Goal: Browse casually: Explore the website without a specific task or goal

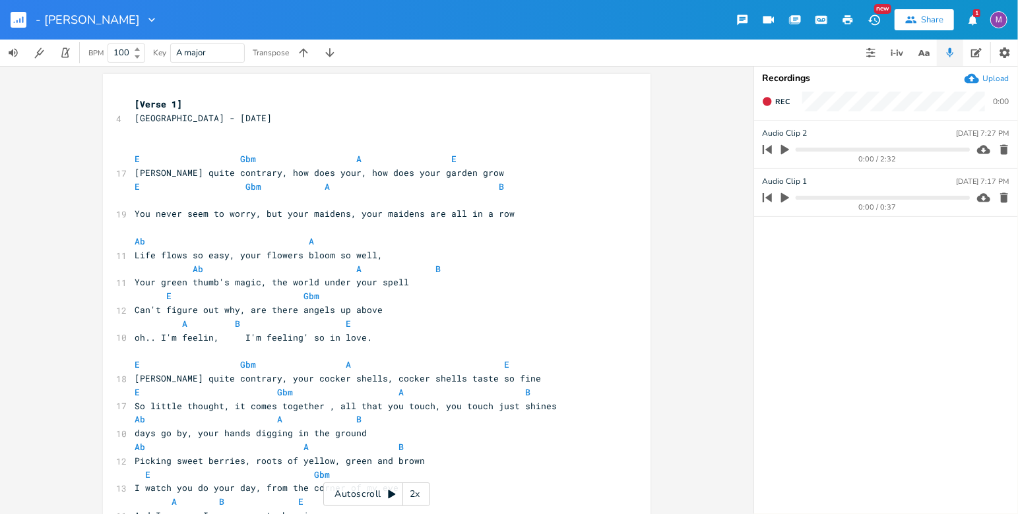
scroll to position [0, 17]
click at [396, 492] on icon at bounding box center [391, 494] width 11 height 11
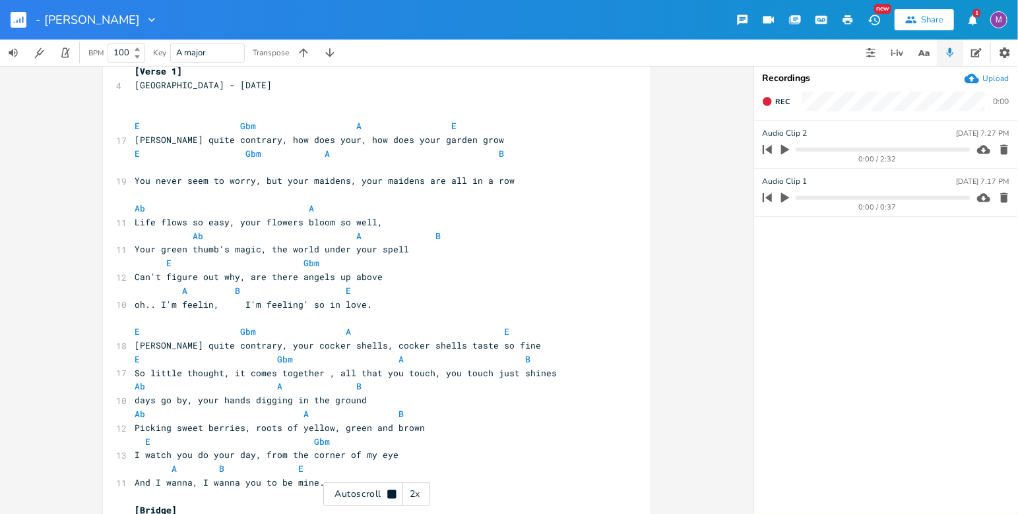
scroll to position [34, 0]
click at [417, 242] on pre "Your green thumb's magic, the world under your spell" at bounding box center [370, 249] width 476 height 14
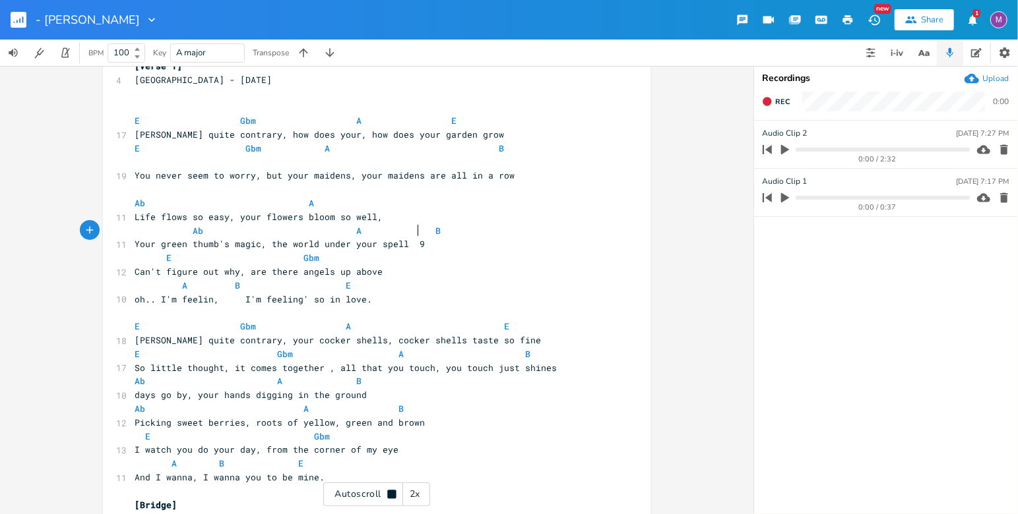
scroll to position [0, 9]
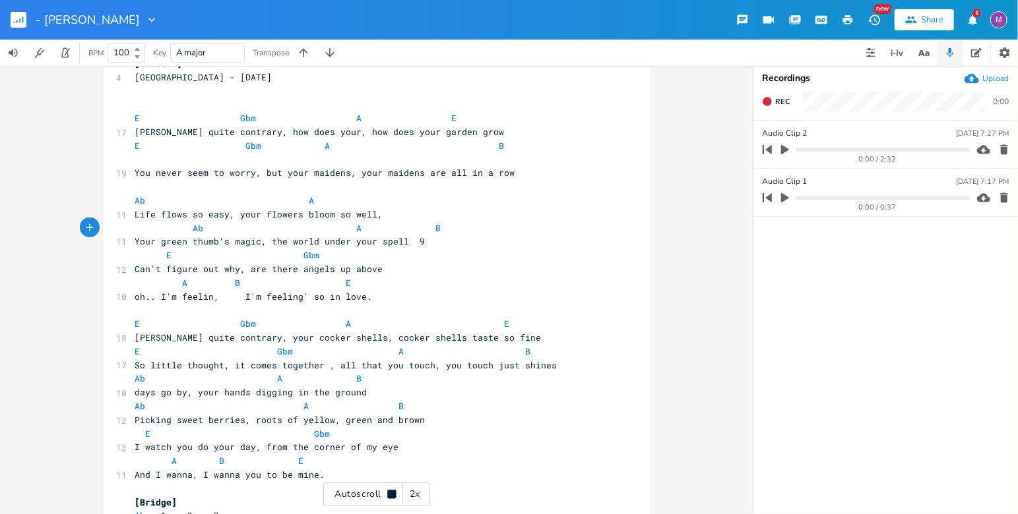
type textarea "9D"
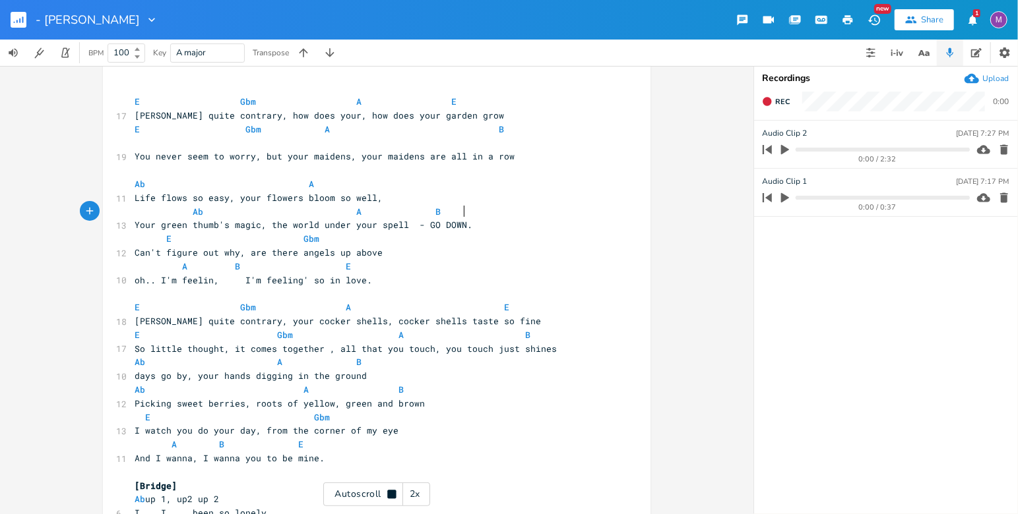
scroll to position [0, 0]
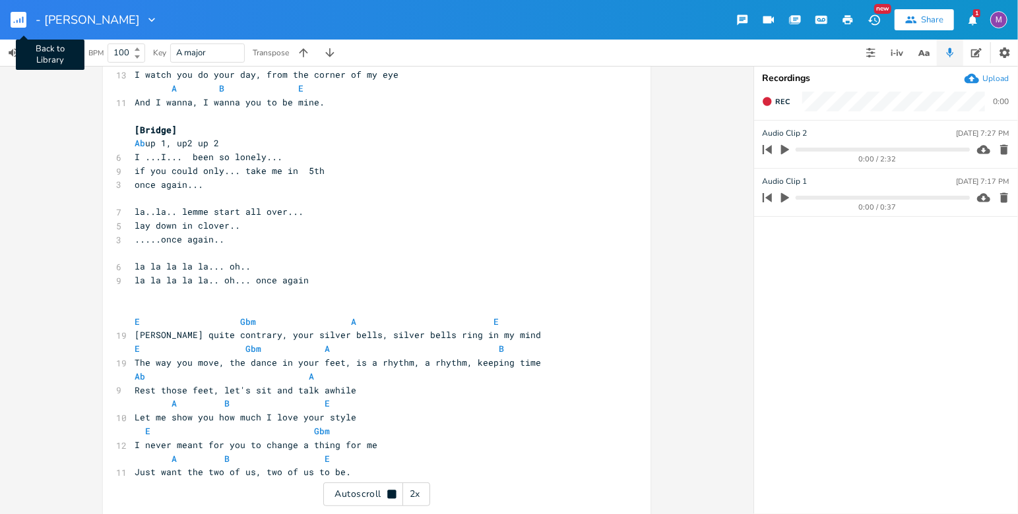
type textarea "- GO DOWN..."
click at [13, 16] on rect "button" at bounding box center [19, 20] width 16 height 16
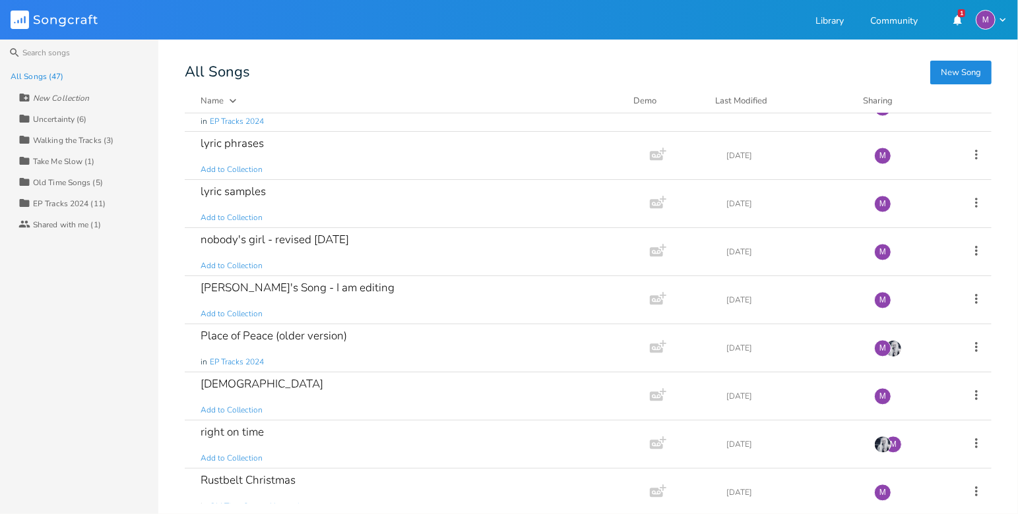
scroll to position [1858, 0]
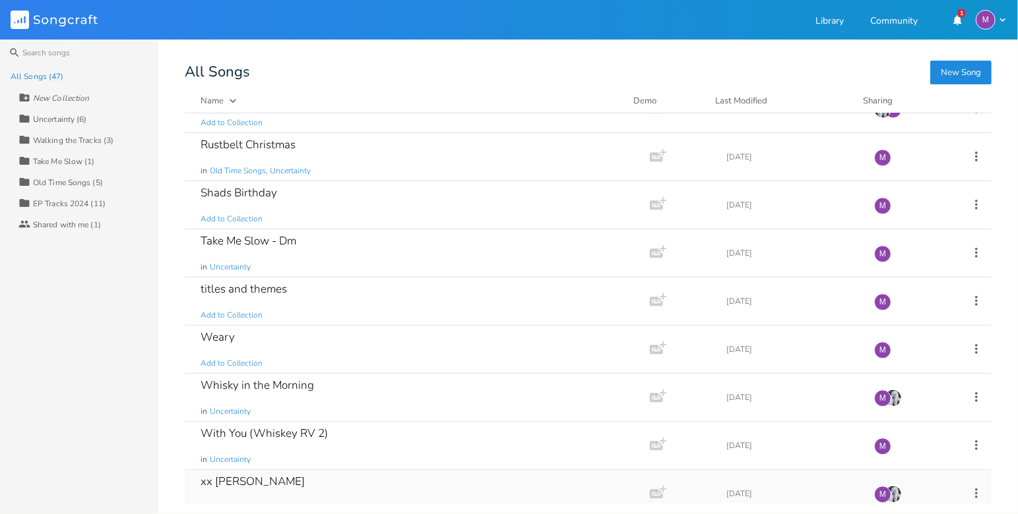
click at [358, 475] on div "xx [PERSON_NAME] in Uncertainty, Old Time Songs" at bounding box center [414, 493] width 428 height 47
